Goal: Check status: Check status

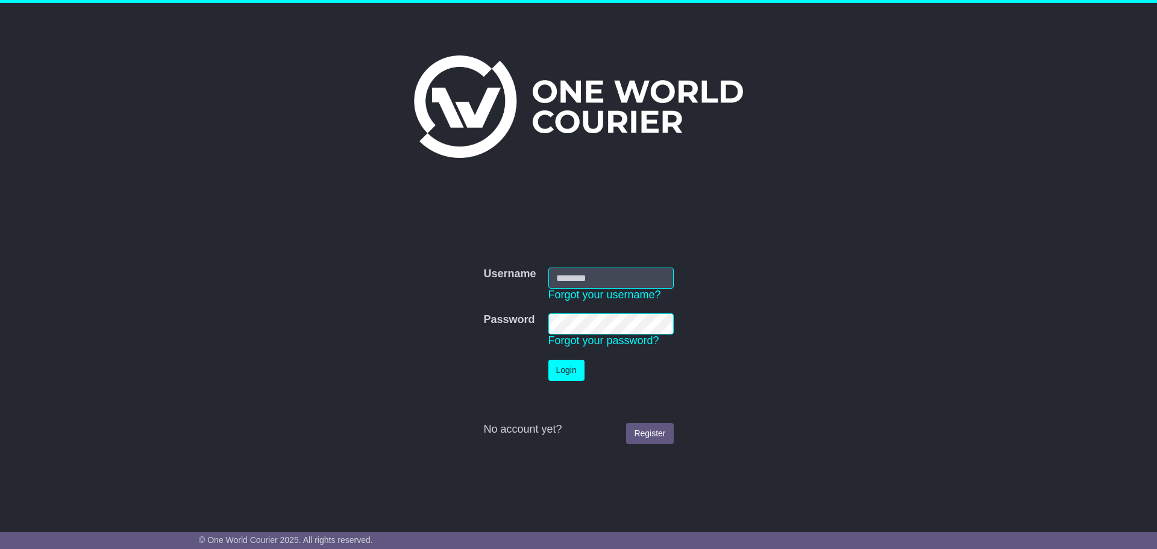
type input "**********"
click at [564, 376] on button "Login" at bounding box center [567, 370] width 36 height 21
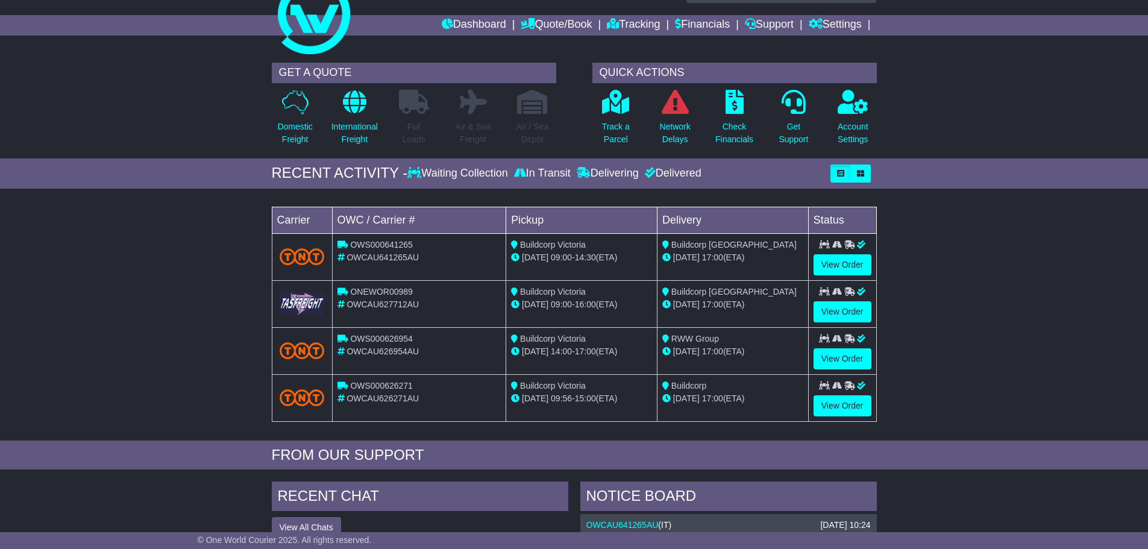
scroll to position [60, 0]
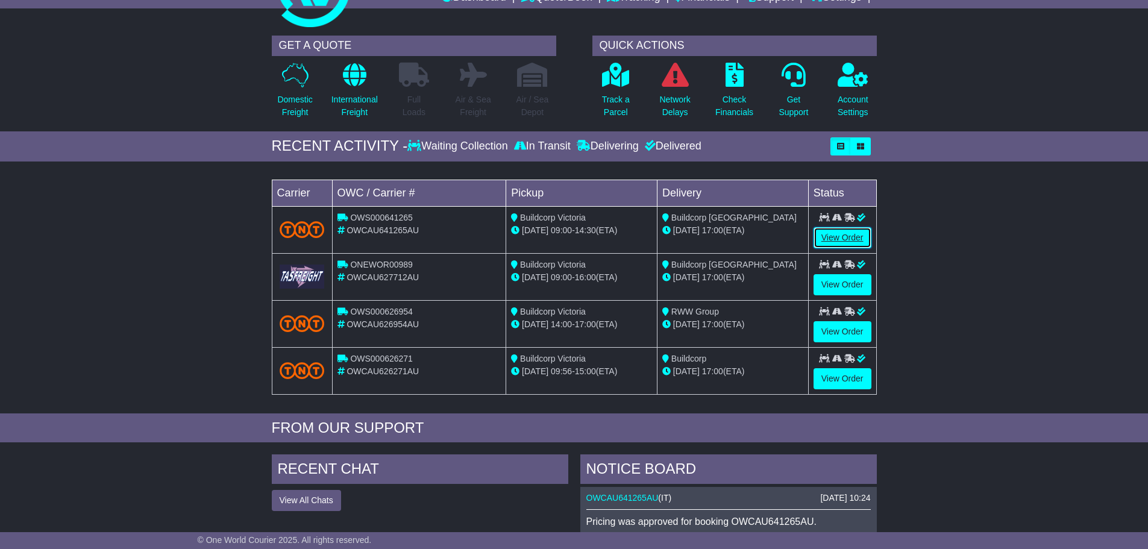
click at [827, 237] on link "View Order" at bounding box center [843, 237] width 58 height 21
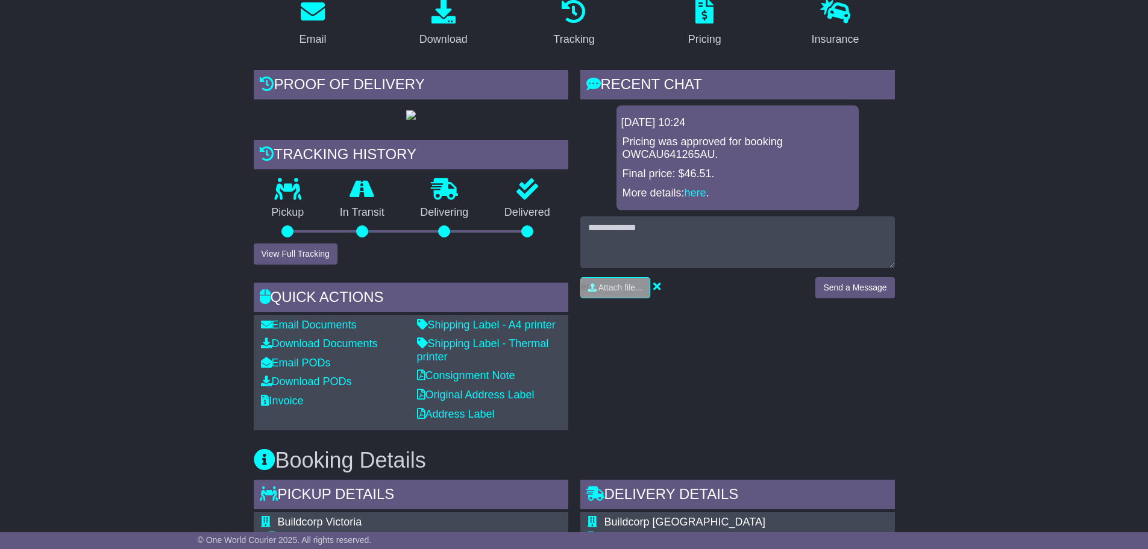
scroll to position [241, 0]
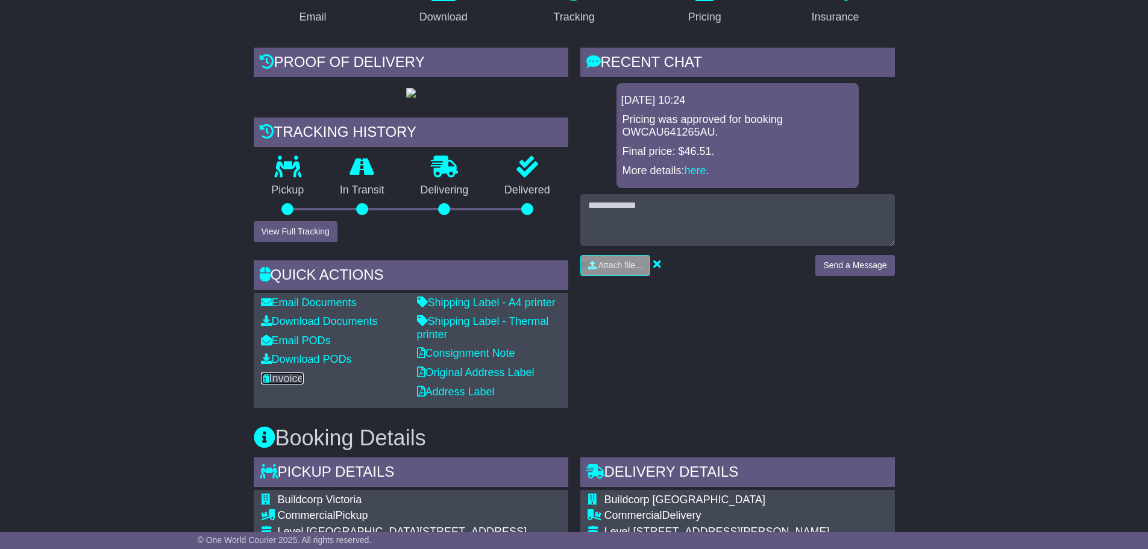
click at [280, 385] on link "Invoice" at bounding box center [282, 378] width 43 height 12
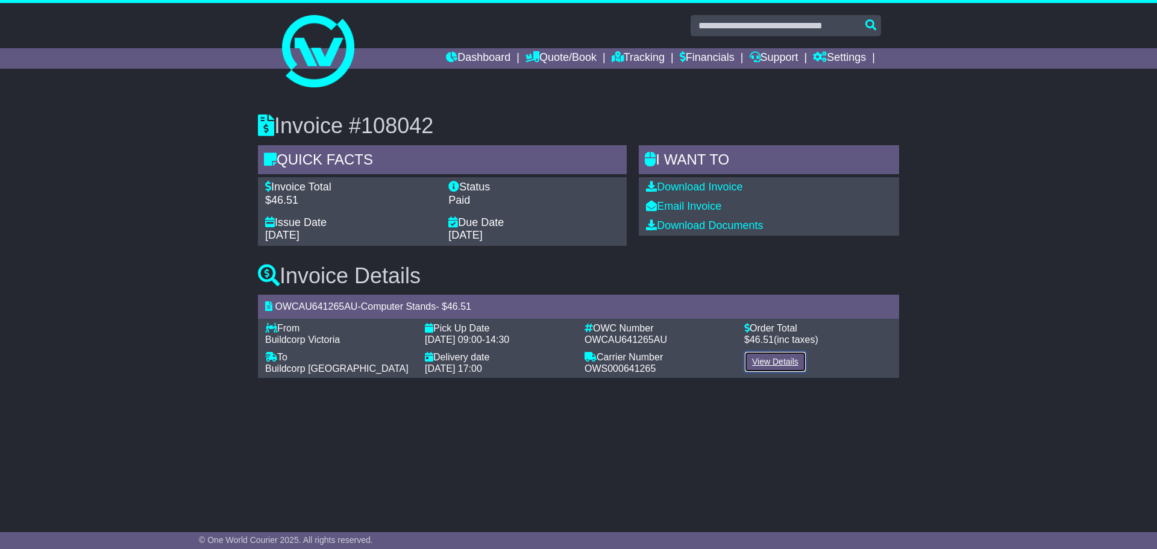
click at [770, 362] on link "View Details" at bounding box center [775, 361] width 62 height 21
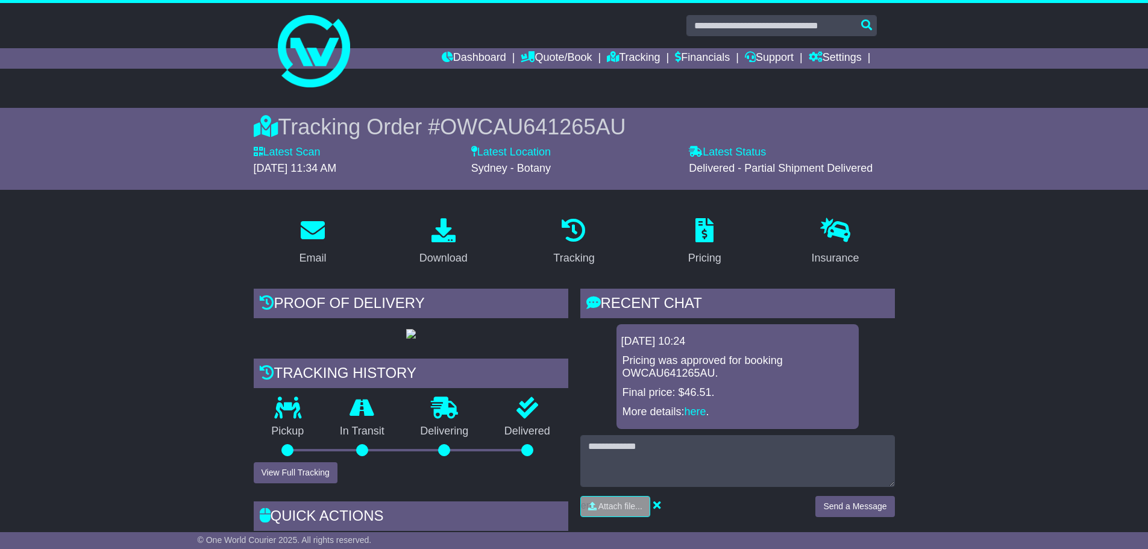
scroll to position [60, 0]
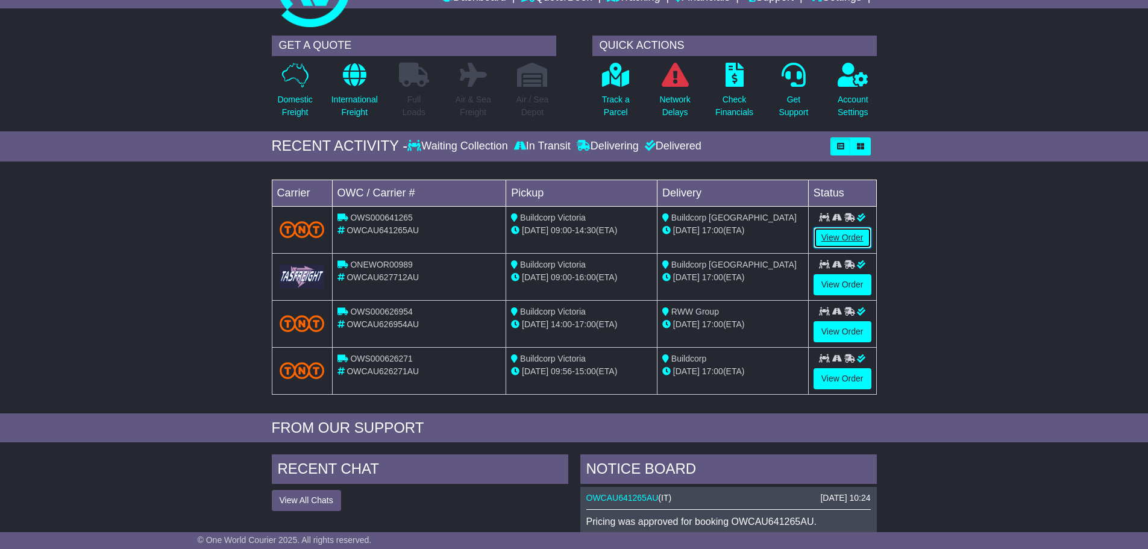
click at [844, 237] on link "View Order" at bounding box center [843, 237] width 58 height 21
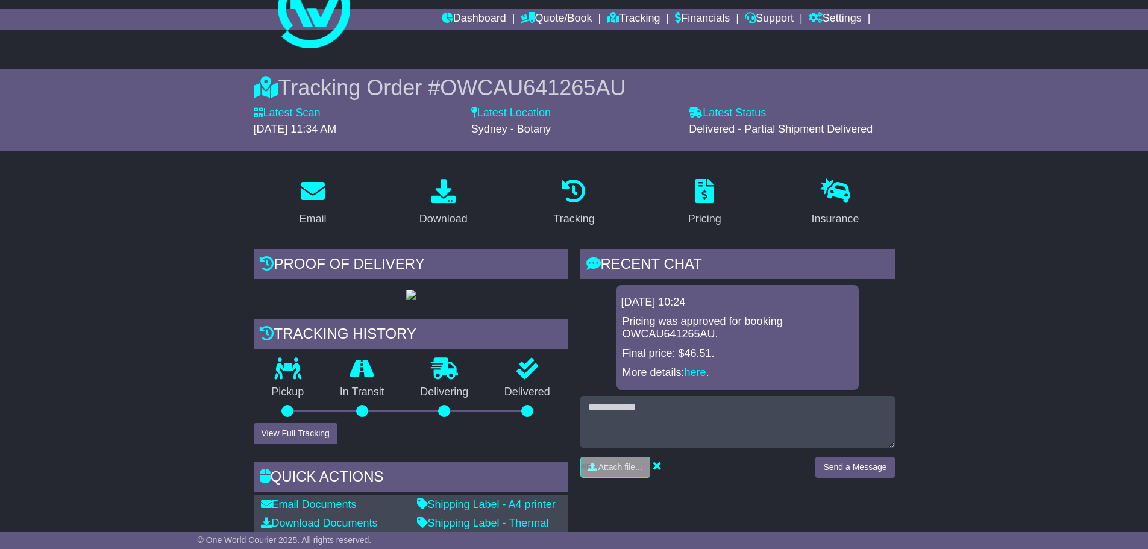
scroll to position [60, 0]
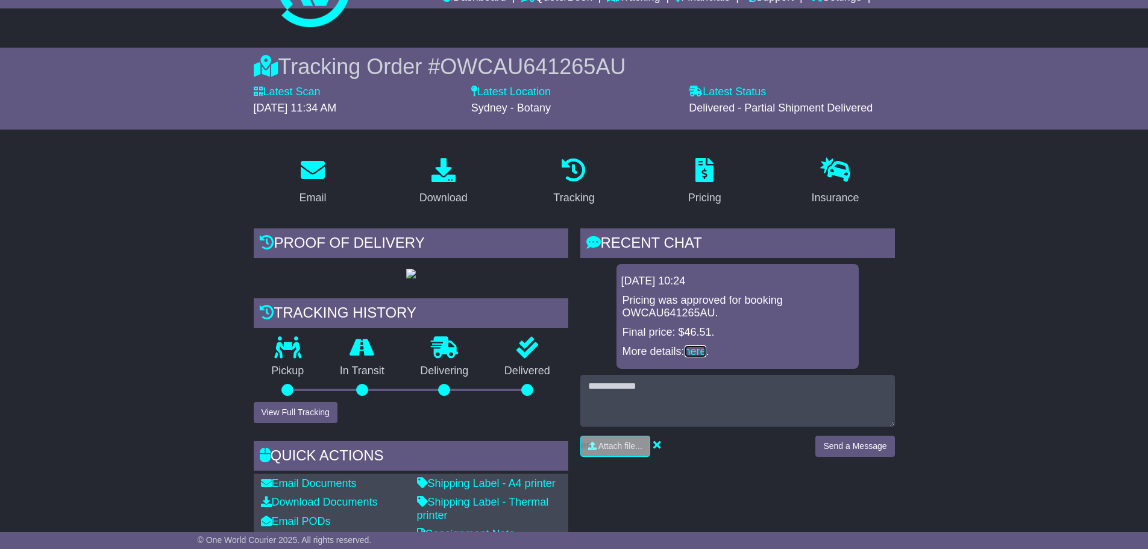
click at [703, 353] on link "here" at bounding box center [696, 351] width 22 height 12
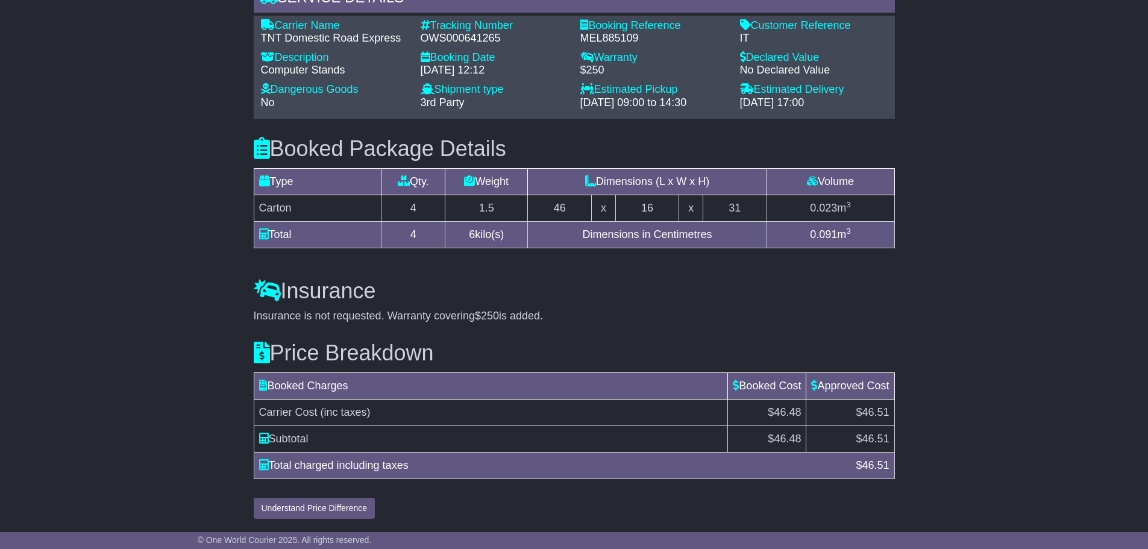
scroll to position [961, 0]
